Goal: Register for event/course: Sign up to attend an event or enroll in a course

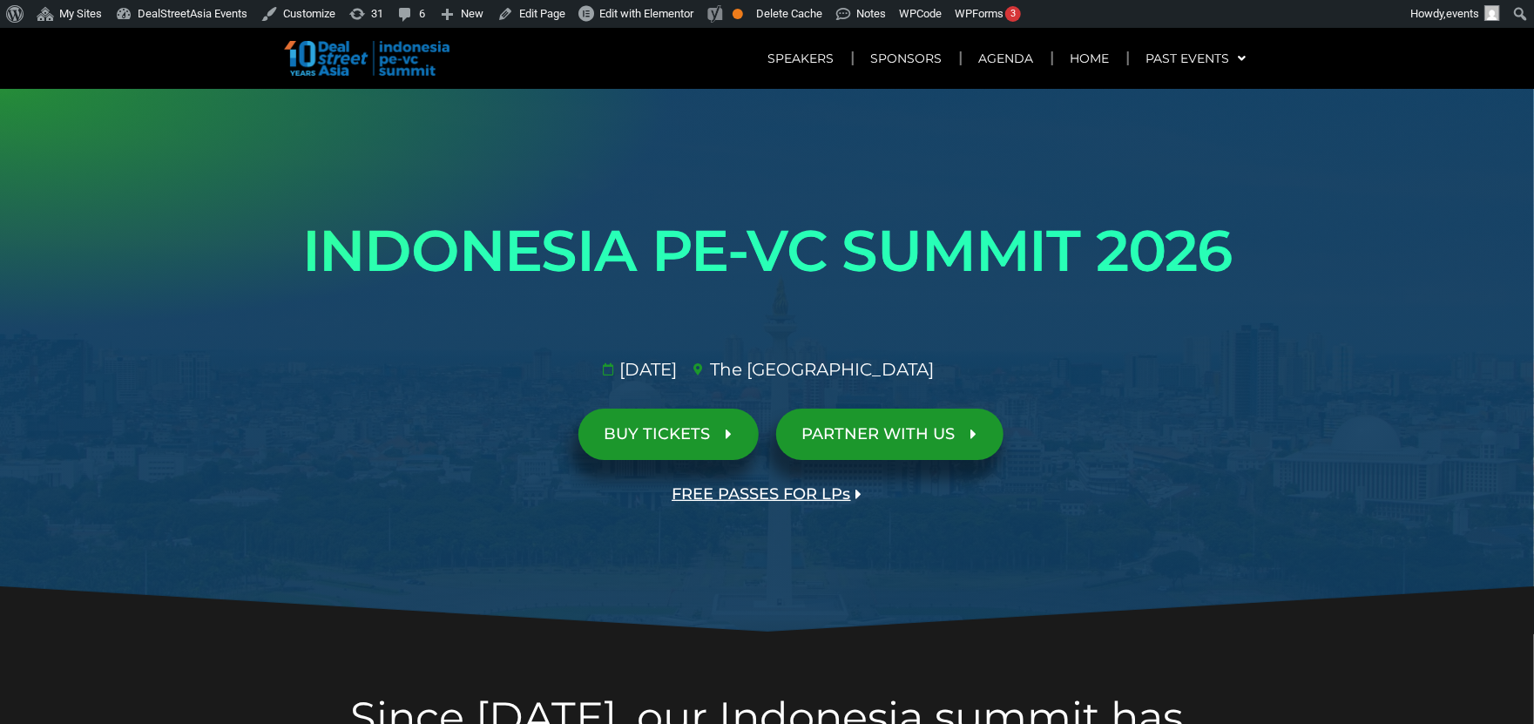
click at [740, 494] on span "FREE PASSES FOR LPs" at bounding box center [761, 494] width 179 height 17
click at [780, 481] on link "FREE PASSES FOR LPs" at bounding box center [767, 494] width 242 height 51
click at [774, 491] on span "FREE PASSES FOR LPs" at bounding box center [761, 494] width 179 height 17
click at [805, 490] on span "FREE PASSES FOR LPs" at bounding box center [761, 494] width 179 height 17
drag, startPoint x: 0, startPoint y: 0, endPoint x: 789, endPoint y: 490, distance: 929.2
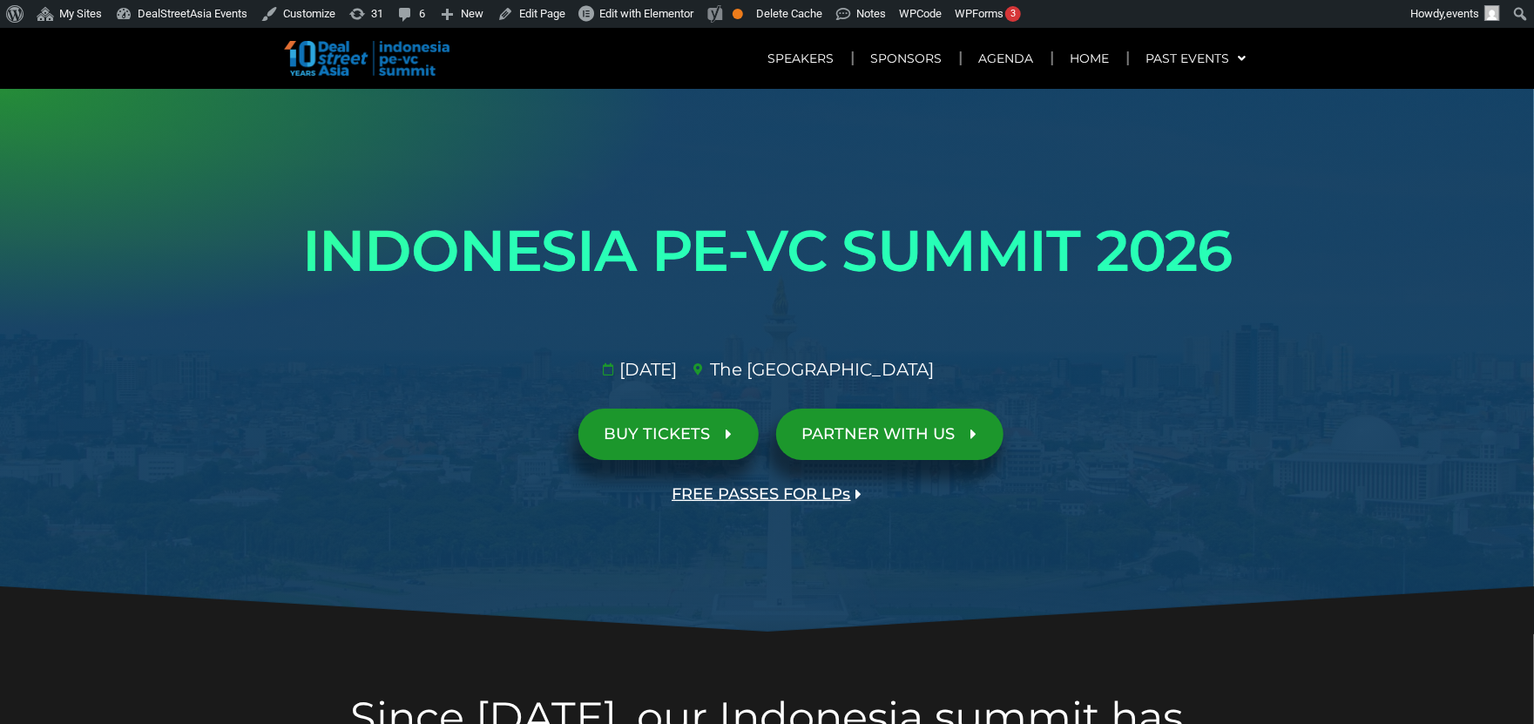
click at [789, 490] on span "FREE PASSES FOR LPs" at bounding box center [761, 494] width 179 height 17
click at [696, 443] on span "BUY TICKETS" at bounding box center [658, 434] width 106 height 17
click at [855, 434] on span "PARTNER WITH US" at bounding box center [878, 434] width 153 height 17
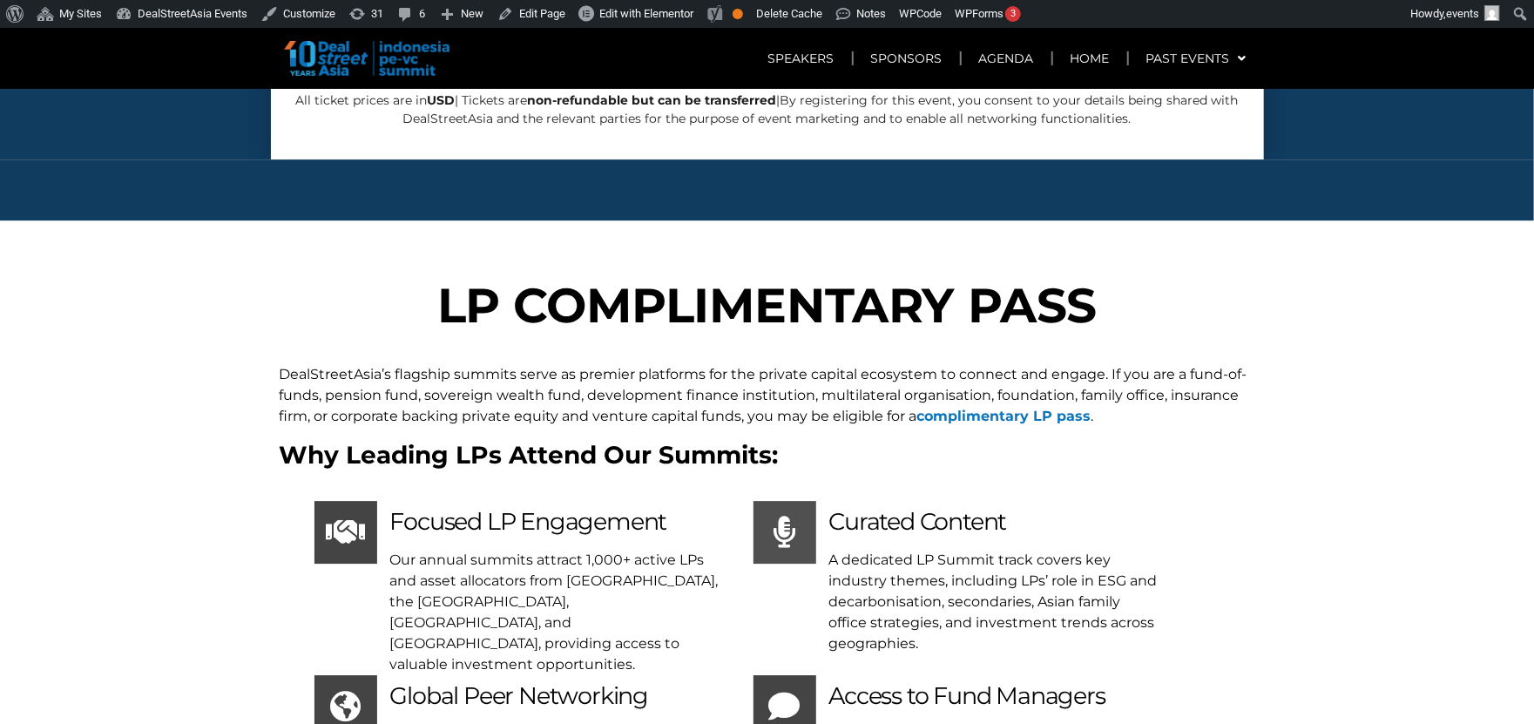
scroll to position [6849, 0]
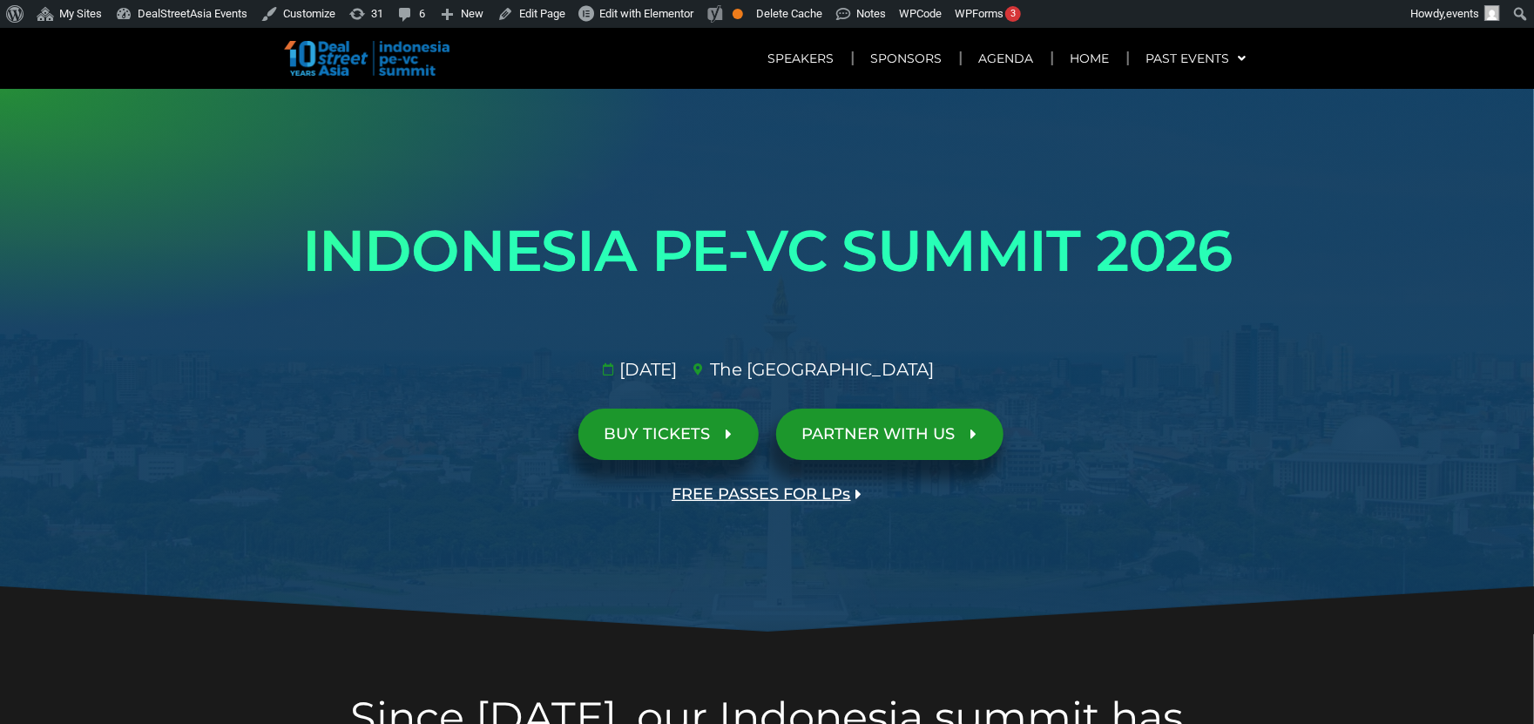
click at [773, 494] on span "FREE PASSES FOR LPs" at bounding box center [761, 494] width 179 height 17
click at [787, 489] on span "FREE PASSES FOR LPs" at bounding box center [761, 494] width 179 height 17
click at [655, 442] on span "BUY TICKETS" at bounding box center [658, 434] width 106 height 17
click at [674, 447] on link "BUY TICKETS" at bounding box center [668, 434] width 180 height 51
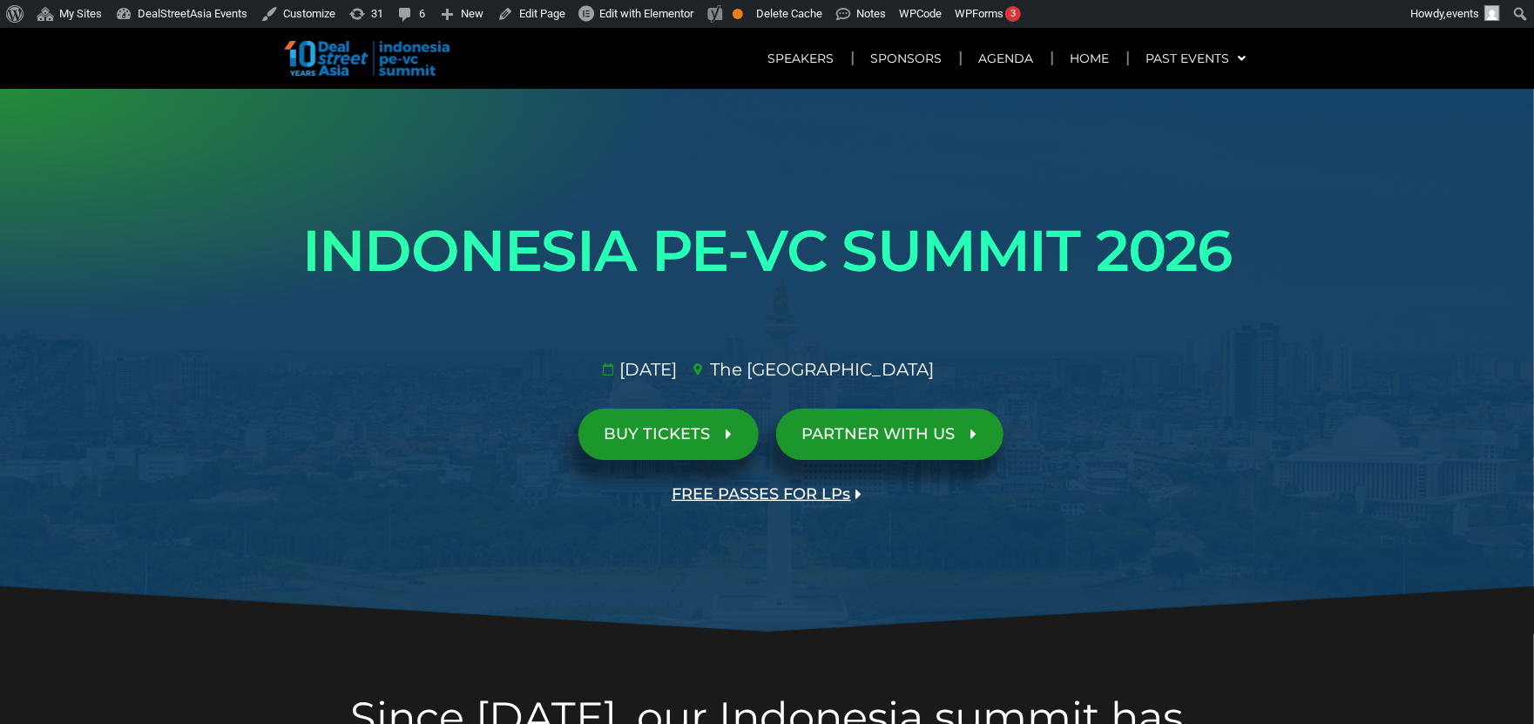
click at [883, 440] on span "PARTNER WITH US" at bounding box center [878, 434] width 153 height 17
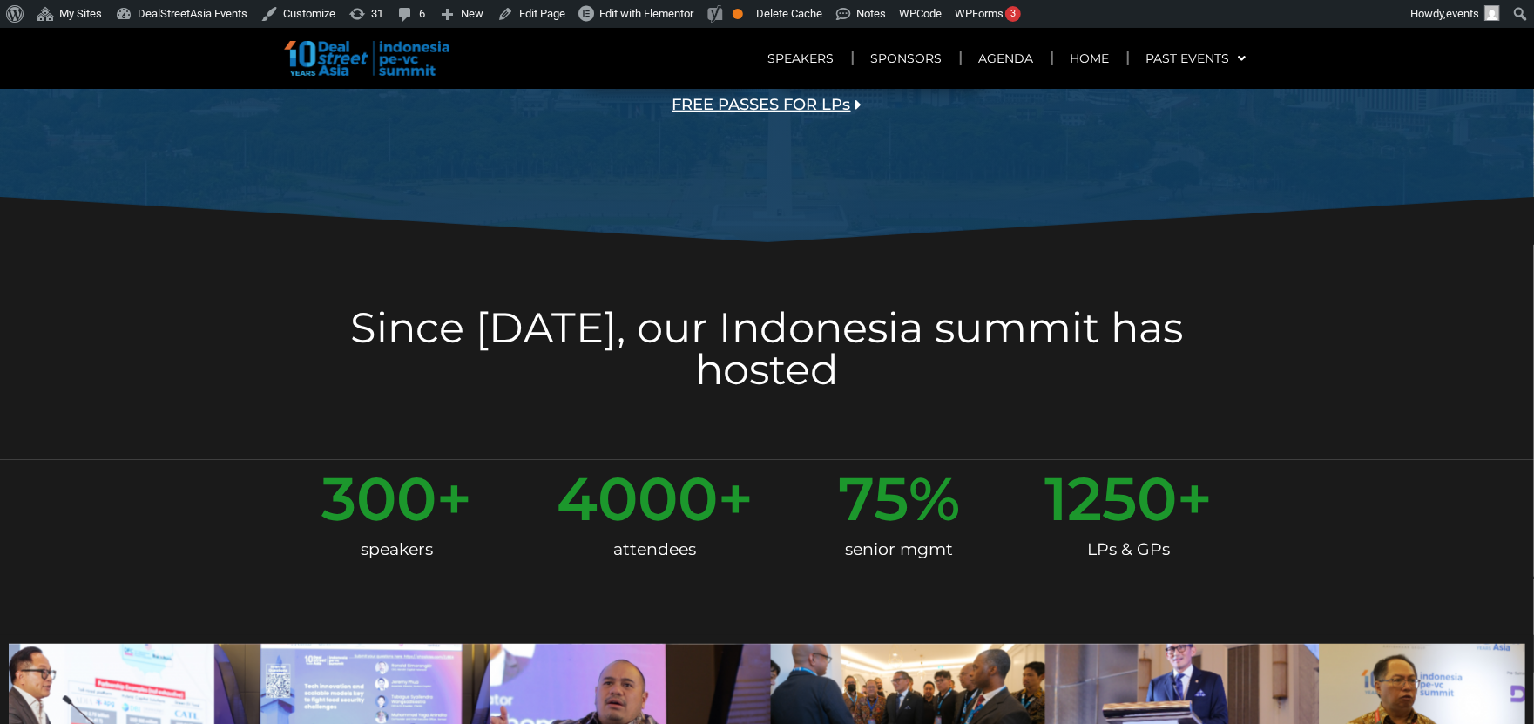
scroll to position [201, 0]
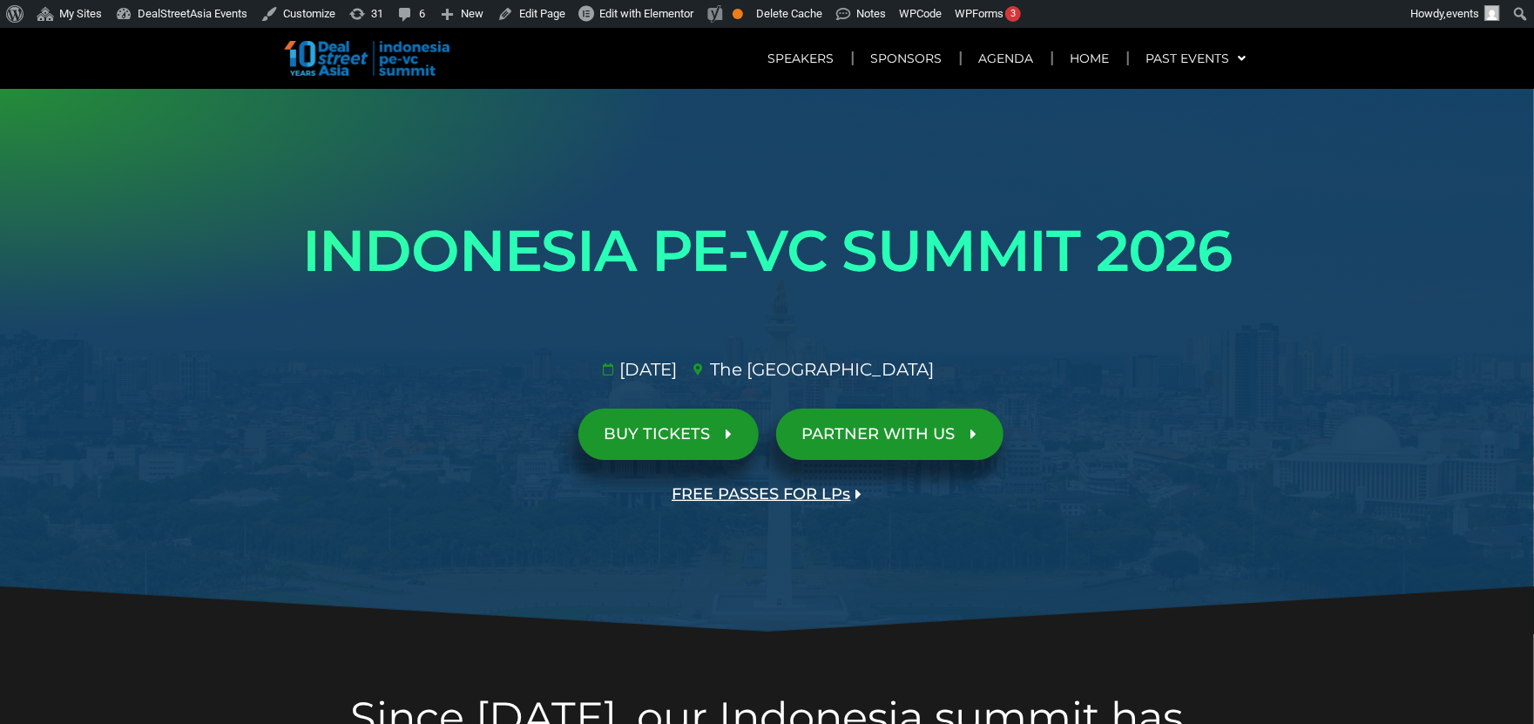
click at [670, 432] on span "BUY TICKETS" at bounding box center [658, 434] width 106 height 17
click at [738, 499] on span "FREE PASSES FOR LPs" at bounding box center [761, 494] width 179 height 17
click at [659, 442] on span "BUY TICKETS" at bounding box center [658, 434] width 106 height 17
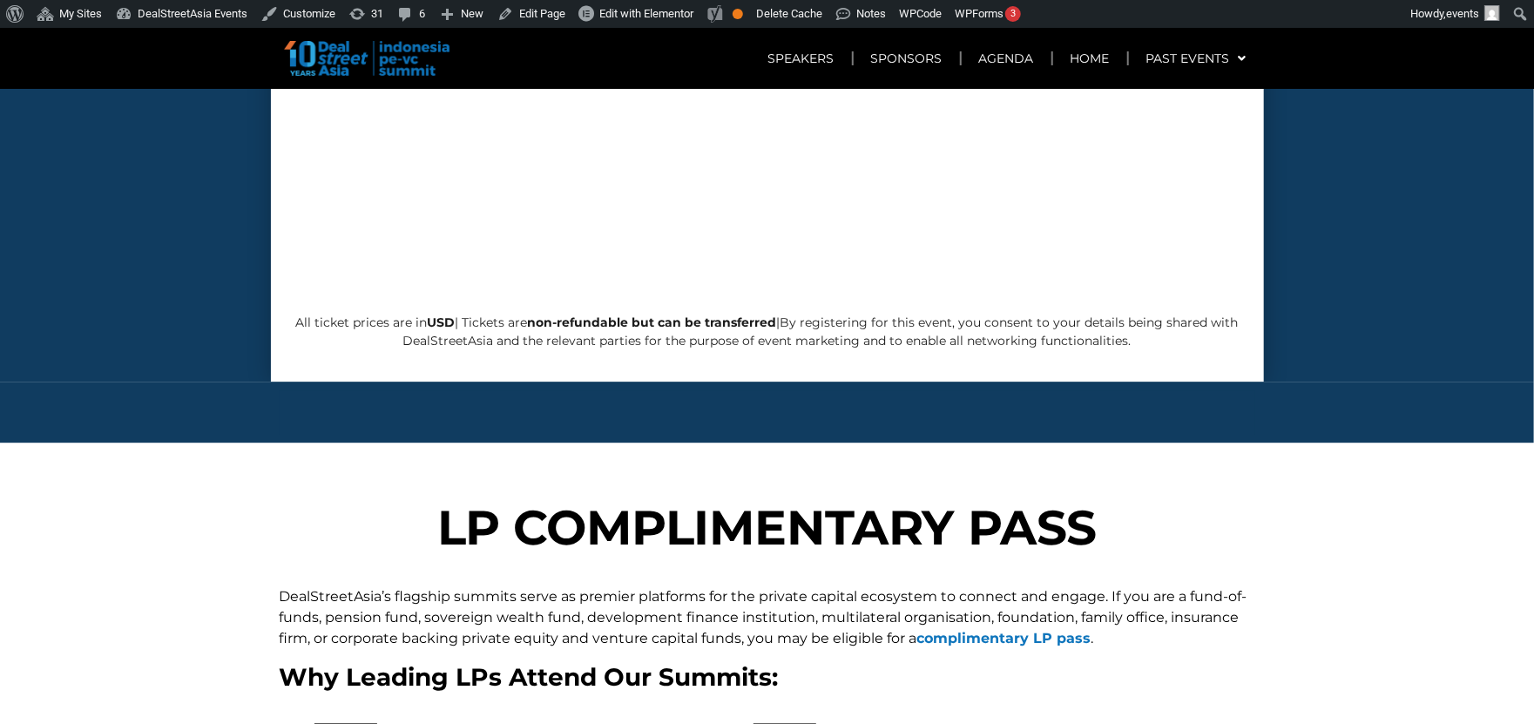
scroll to position [6657, 0]
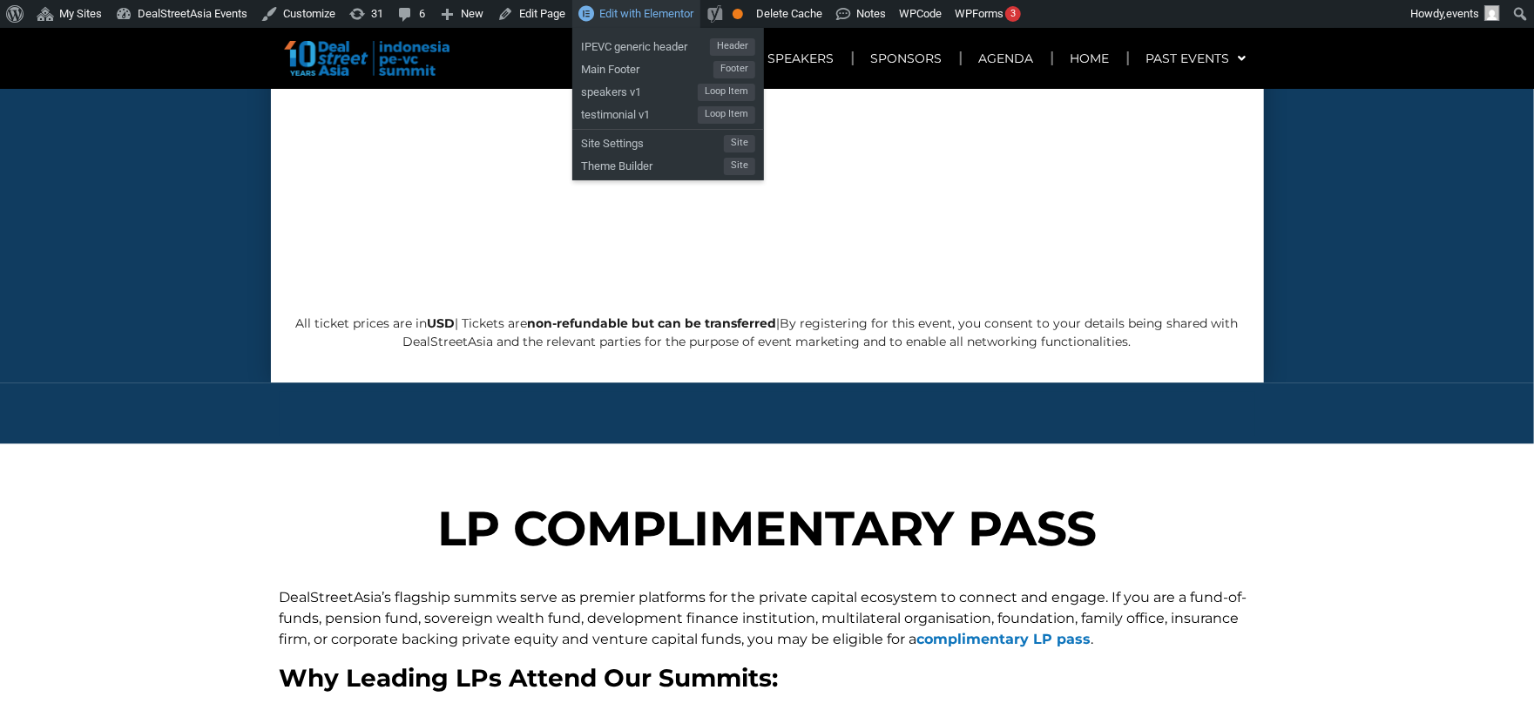
click at [603, 24] on link "Edit with Elementor" at bounding box center [636, 14] width 128 height 28
